Goal: Navigation & Orientation: Find specific page/section

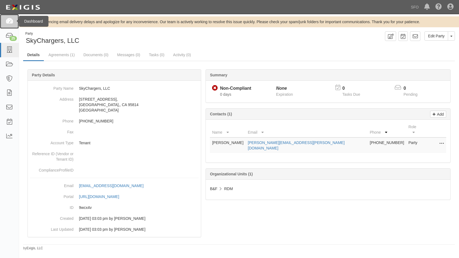
click at [6, 22] on icon at bounding box center [9, 21] width 8 height 6
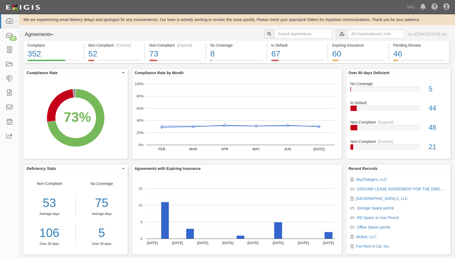
click at [42, 34] on button "Agreements" at bounding box center [43, 34] width 41 height 11
click at [42, 44] on link "Parties" at bounding box center [44, 45] width 43 height 7
